Goal: Task Accomplishment & Management: Use online tool/utility

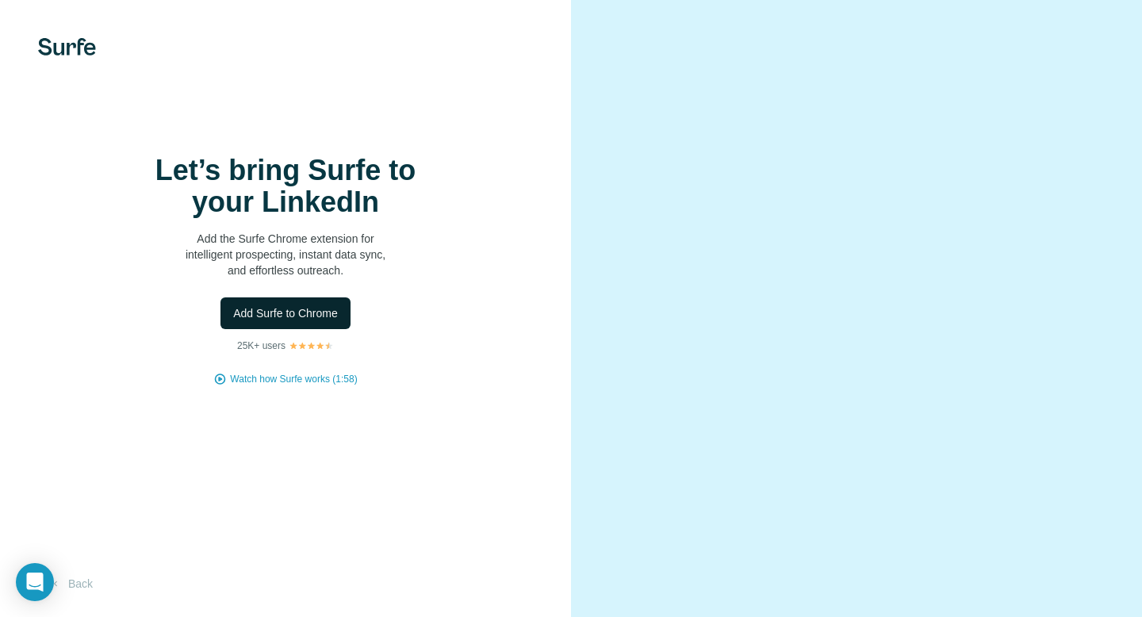
click at [301, 311] on span "Add Surfe to Chrome" at bounding box center [285, 313] width 105 height 16
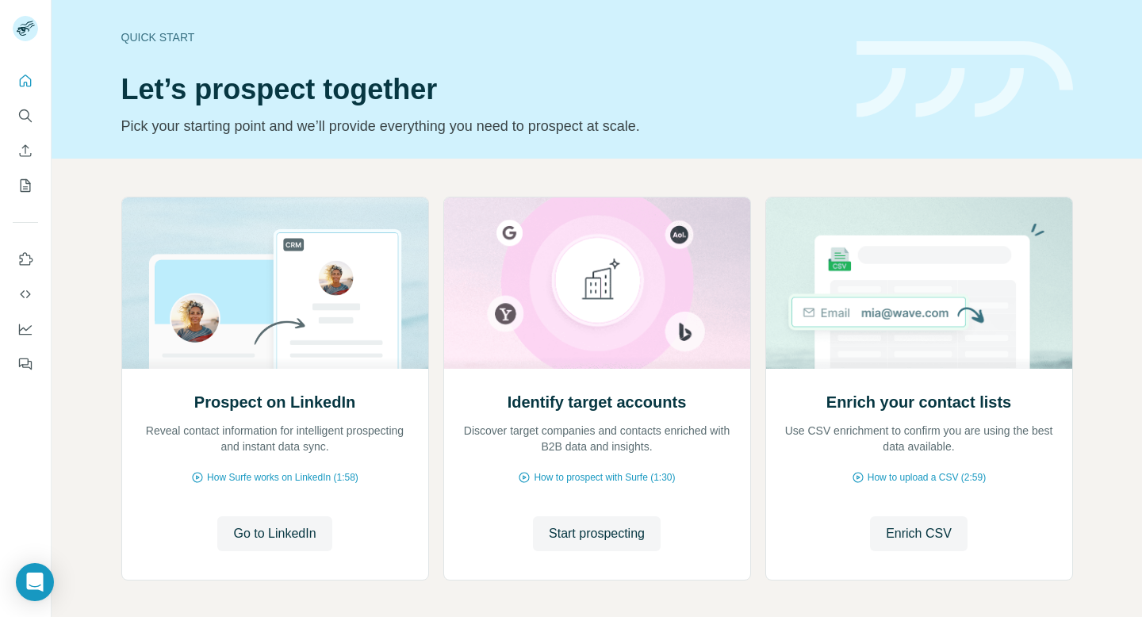
click at [1082, 128] on div "Quick start Let’s prospect together Pick your starting point and we’ll provide …" at bounding box center [597, 79] width 1090 height 159
click at [32, 262] on icon "Use Surfe on LinkedIn" at bounding box center [25, 259] width 16 height 16
